Goal: Find specific page/section: Find specific page/section

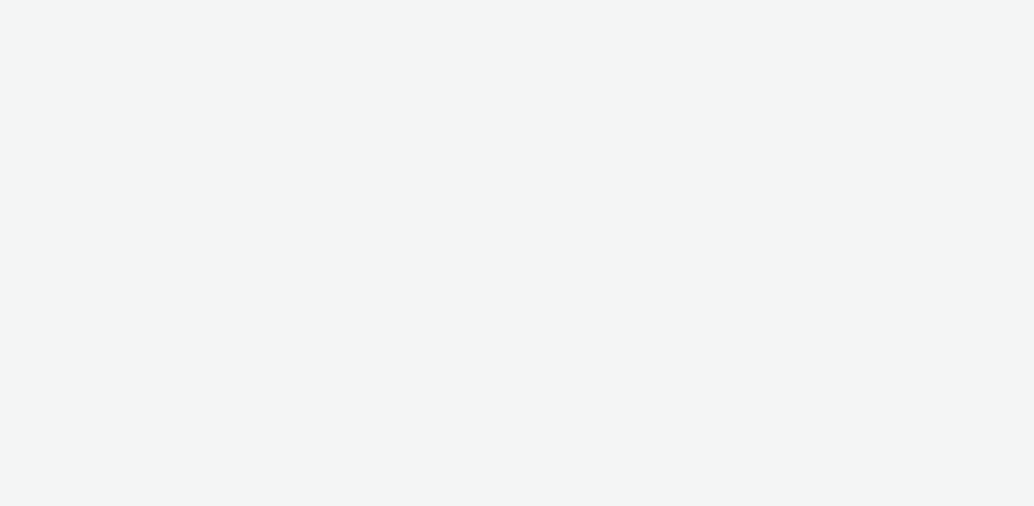
select select "ac009755-aa48-4799-8050-7a339a378eb8"
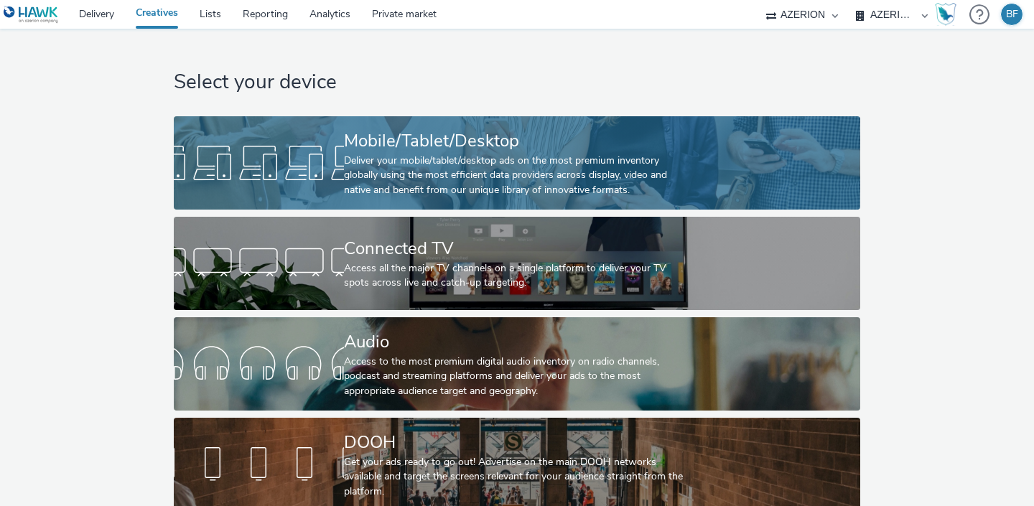
click at [312, 176] on div at bounding box center [259, 163] width 170 height 46
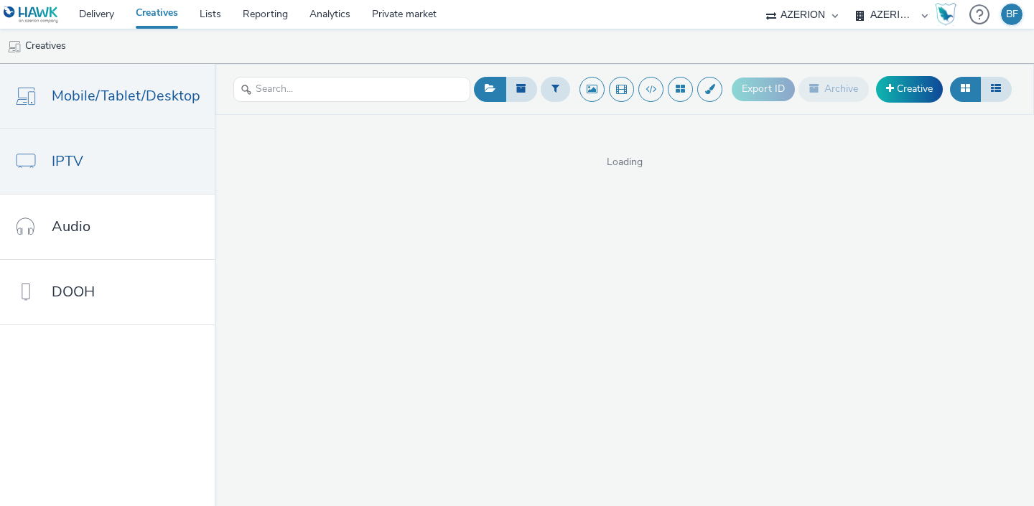
click at [126, 167] on link "IPTV" at bounding box center [107, 161] width 215 height 65
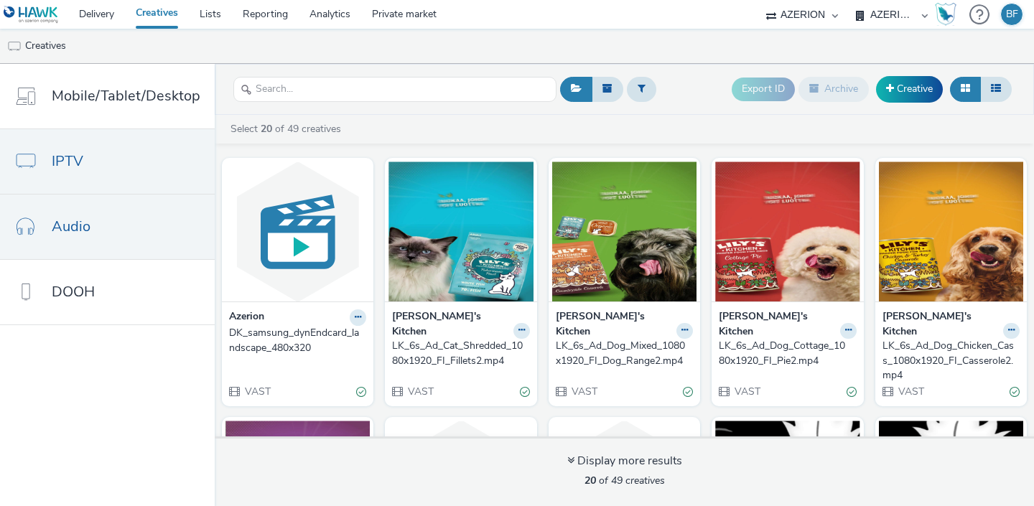
click at [107, 245] on link "Audio" at bounding box center [107, 227] width 215 height 65
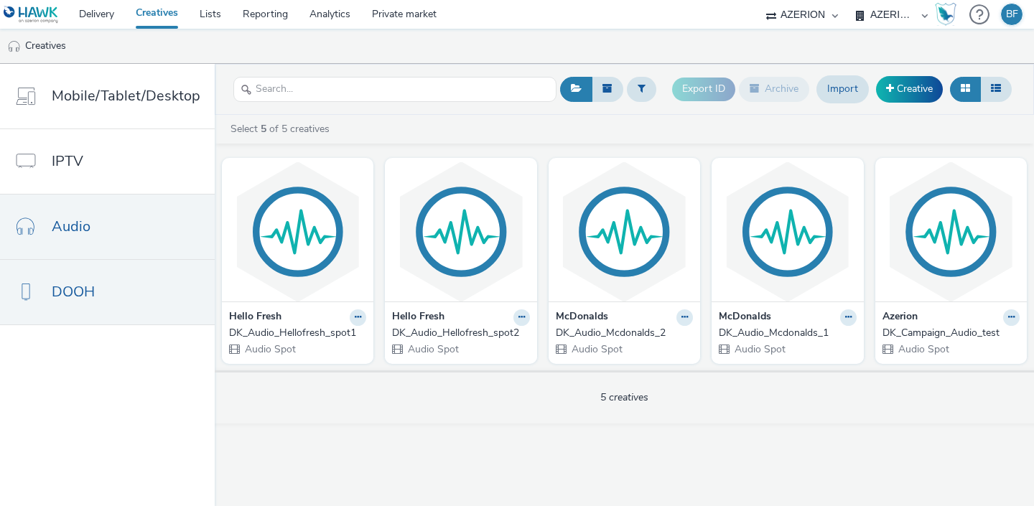
click at [103, 297] on link "DOOH" at bounding box center [107, 292] width 215 height 65
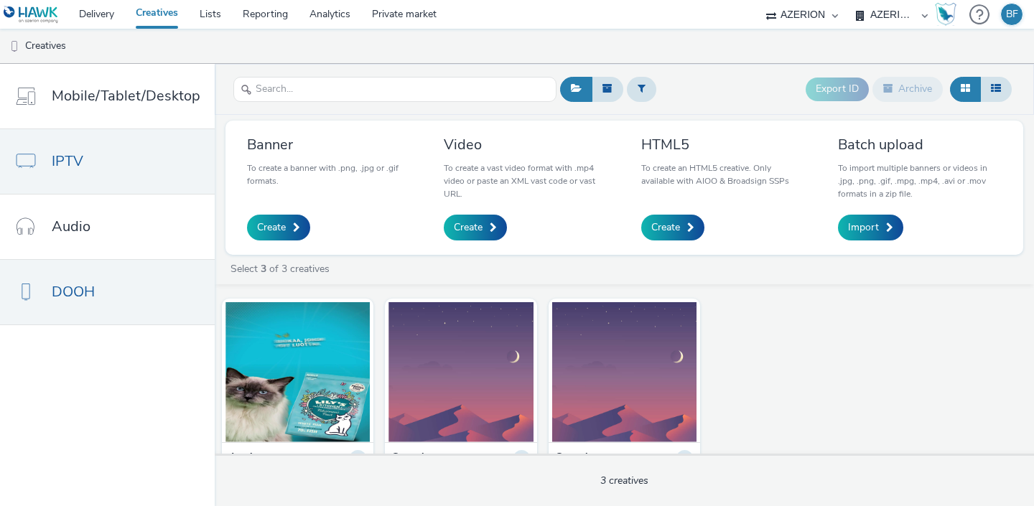
click at [83, 147] on link "IPTV" at bounding box center [107, 161] width 215 height 65
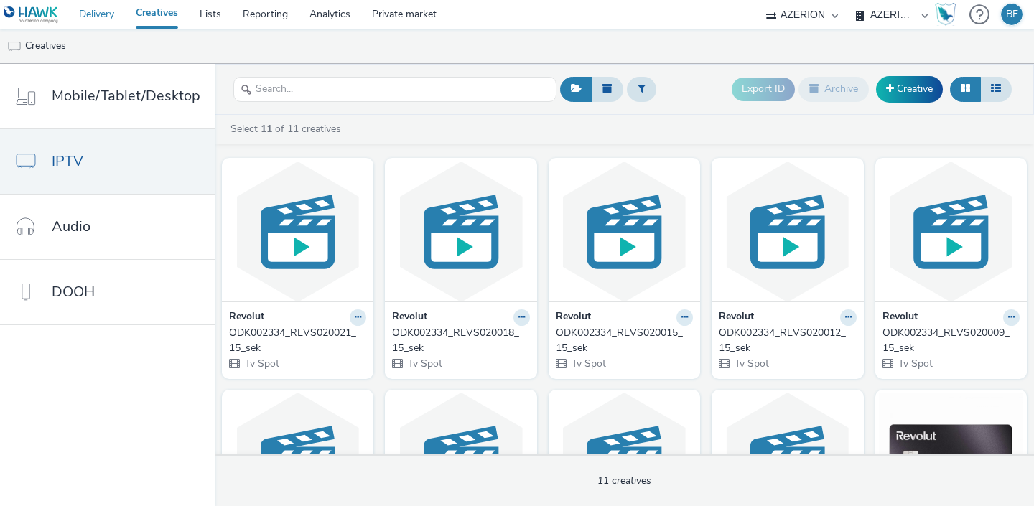
click at [113, 24] on link "Delivery" at bounding box center [96, 14] width 57 height 29
